Goal: Task Accomplishment & Management: Use online tool/utility

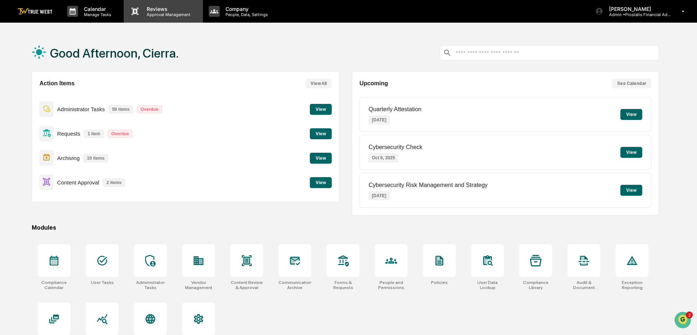
click at [155, 16] on p "Approval Management" at bounding box center [167, 14] width 53 height 5
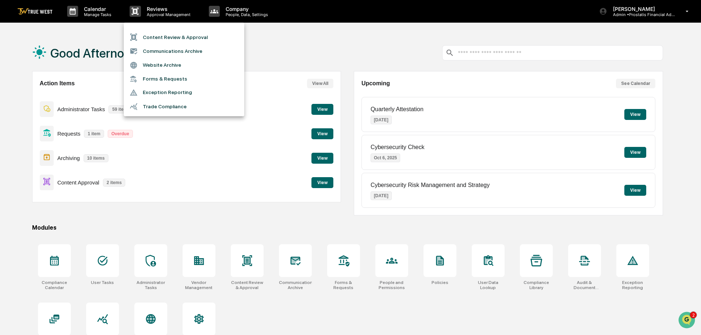
click at [154, 38] on li "Content Review & Approval" at bounding box center [184, 37] width 120 height 14
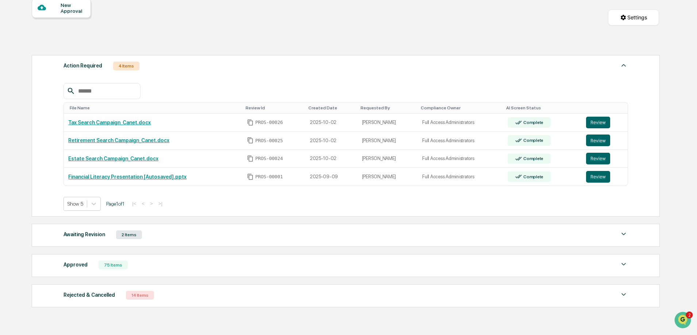
scroll to position [109, 0]
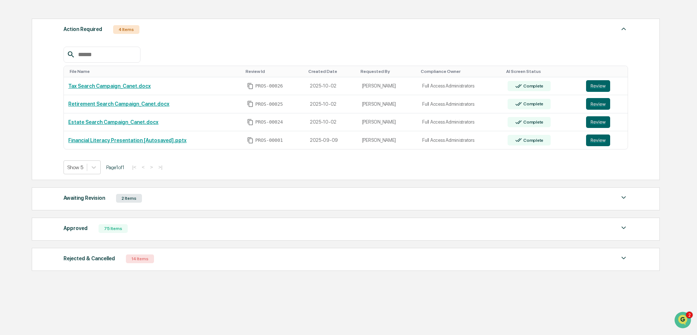
click at [171, 229] on div "Approved 75 Items" at bounding box center [345, 229] width 565 height 10
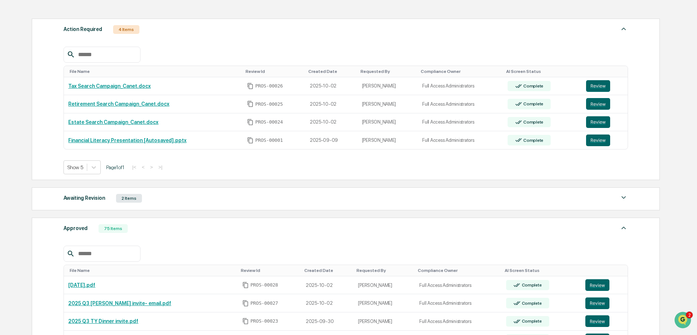
scroll to position [182, 0]
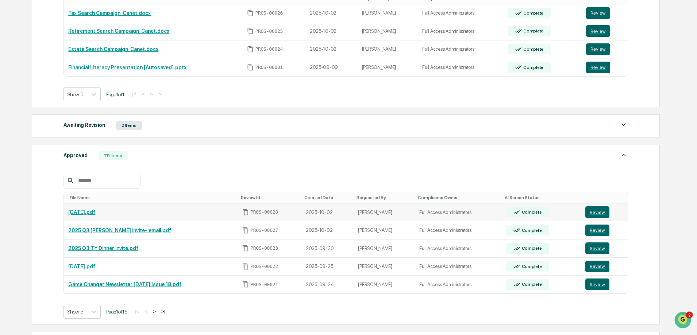
click at [95, 211] on link "[DATE].pdf" at bounding box center [81, 212] width 27 height 6
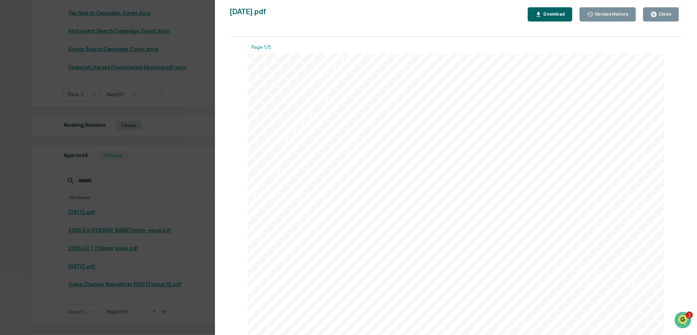
click at [669, 15] on div "Close" at bounding box center [664, 14] width 14 height 5
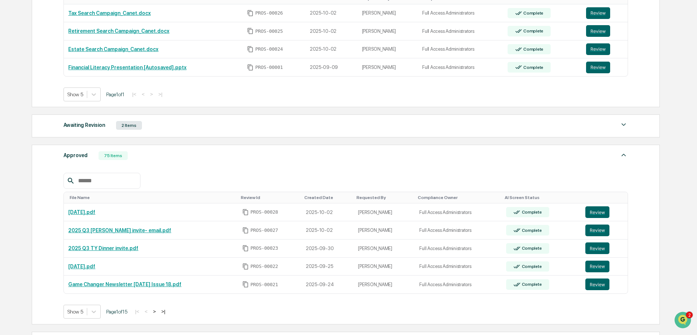
scroll to position [269, 0]
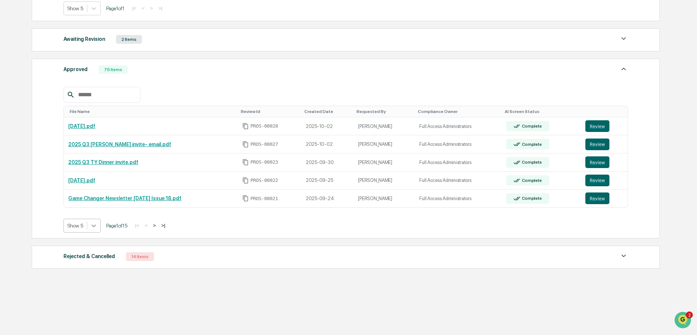
click at [96, 228] on icon at bounding box center [93, 225] width 7 height 7
click at [78, 258] on div "Show 10" at bounding box center [82, 255] width 38 height 12
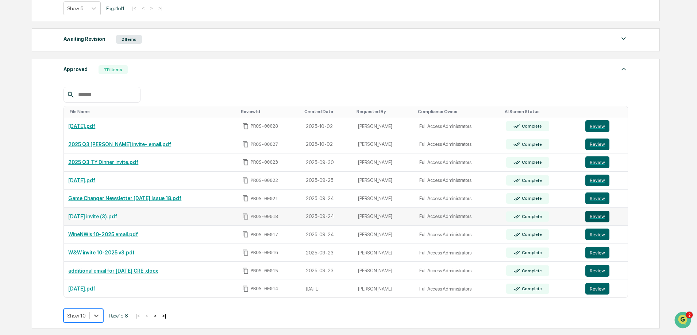
click at [599, 218] on button "Review" at bounding box center [597, 217] width 24 height 12
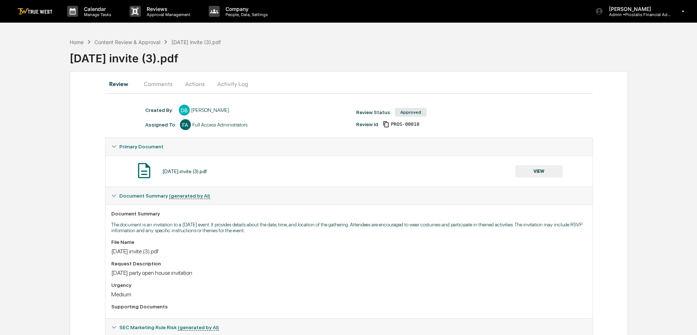
click at [527, 173] on button "VIEW" at bounding box center [538, 171] width 47 height 12
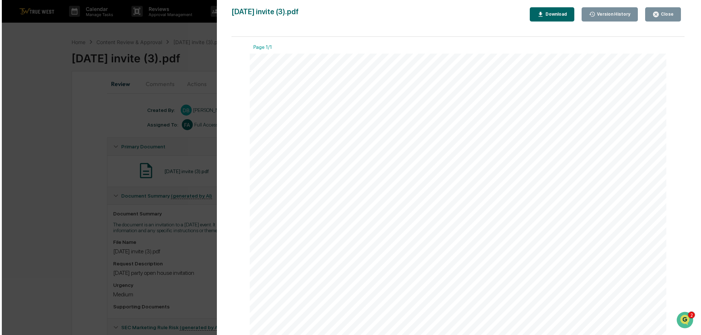
scroll to position [257, 0]
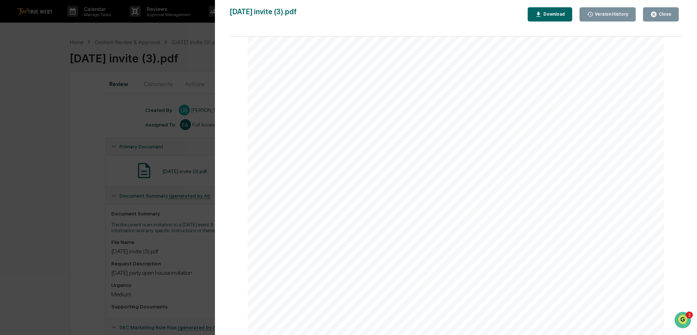
click at [669, 16] on div "Close" at bounding box center [664, 14] width 14 height 5
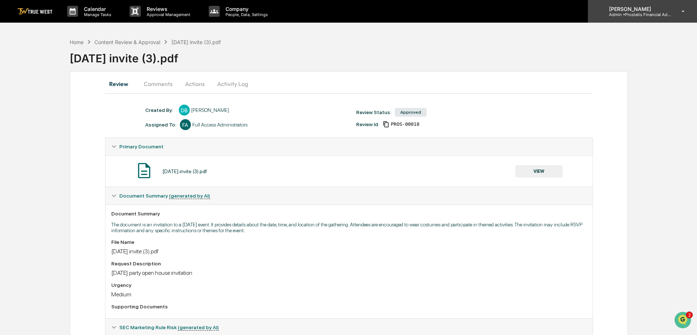
click at [638, 12] on p "Admin • Prostatis Financial Advisors" at bounding box center [637, 14] width 68 height 5
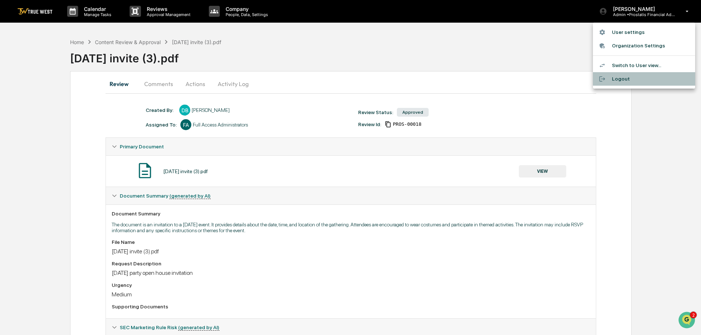
click at [620, 75] on li "Logout" at bounding box center [644, 79] width 102 height 14
